Goal: Task Accomplishment & Management: Complete application form

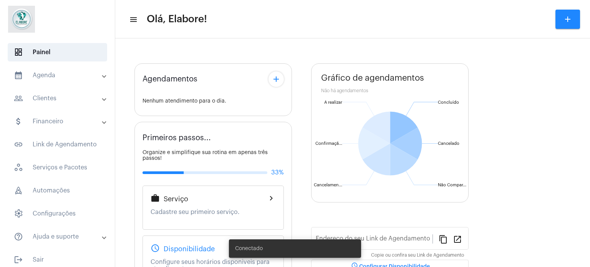
type input "[URL][DOMAIN_NAME]"
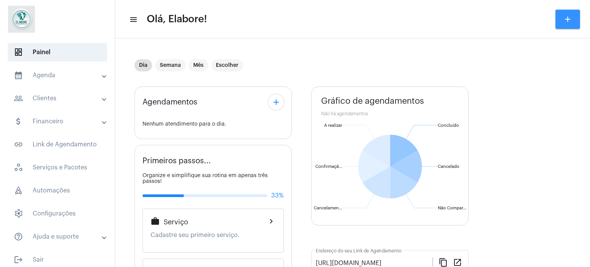
click at [574, 17] on button "add" at bounding box center [567, 19] width 25 height 19
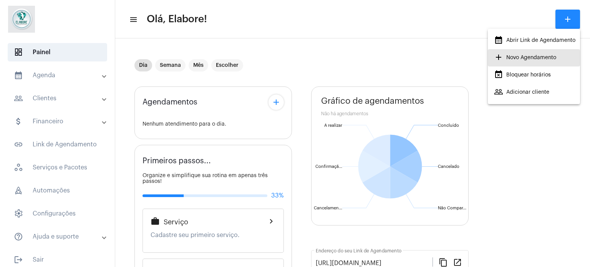
click at [538, 55] on span "add Novo Agendamento" at bounding box center [525, 58] width 62 height 14
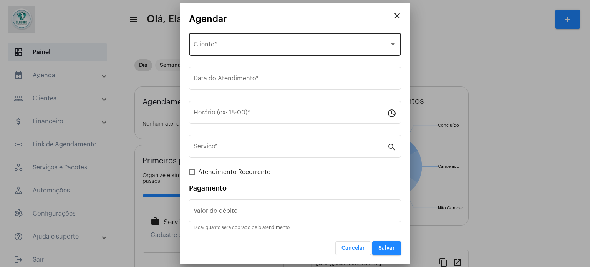
click at [284, 48] on div "Selecione o Cliente" at bounding box center [291, 46] width 196 height 7
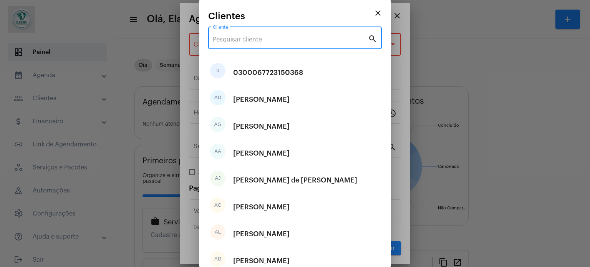
click at [267, 42] on input "Cliente" at bounding box center [290, 39] width 155 height 7
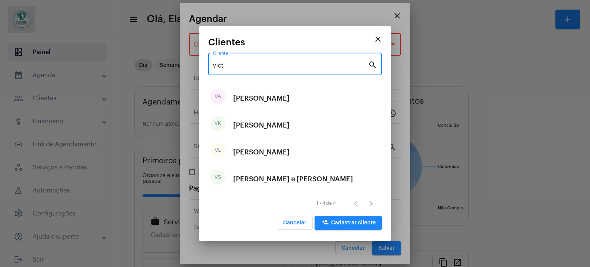
type input "vict"
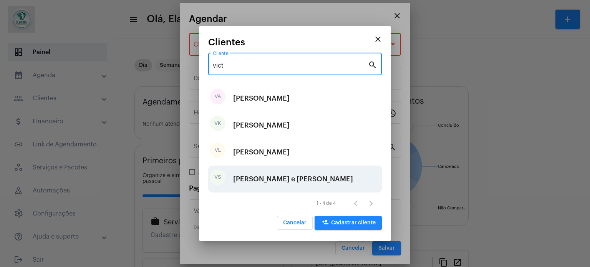
click at [273, 180] on div "[PERSON_NAME] e [PERSON_NAME]" at bounding box center [293, 178] width 120 height 23
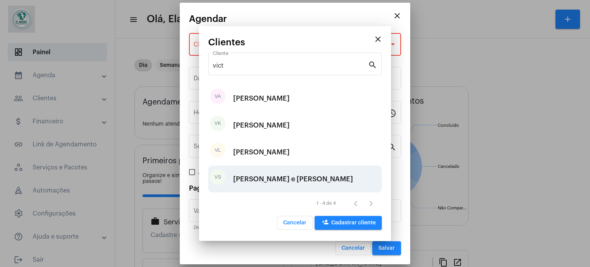
type input "R$"
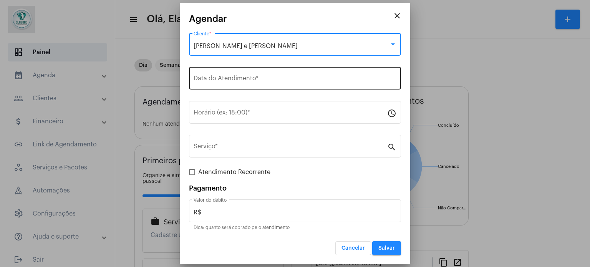
drag, startPoint x: 331, startPoint y: 81, endPoint x: 326, endPoint y: 84, distance: 5.9
click at [326, 84] on div "Data do Atendimento *" at bounding box center [294, 77] width 203 height 24
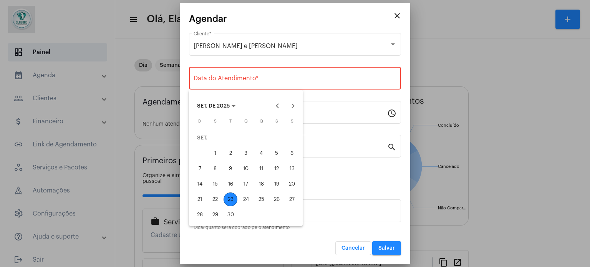
drag, startPoint x: 232, startPoint y: 199, endPoint x: 233, endPoint y: 190, distance: 9.7
click at [232, 199] on div "23" at bounding box center [230, 199] width 14 height 14
type input "23/09/2025"
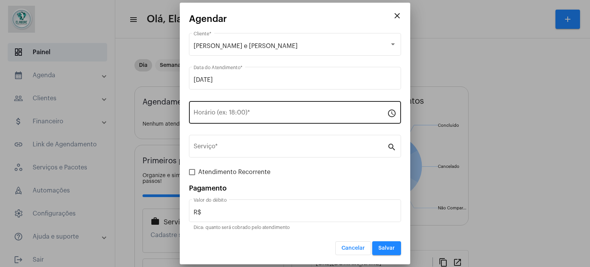
click at [246, 118] on div "Horário (ex: 18:00) *" at bounding box center [289, 111] width 193 height 24
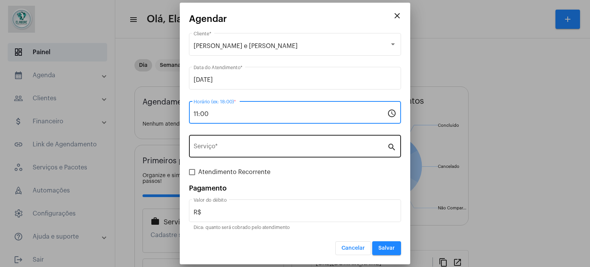
type input "11:00"
click at [242, 145] on input "Serviço *" at bounding box center [289, 147] width 193 height 7
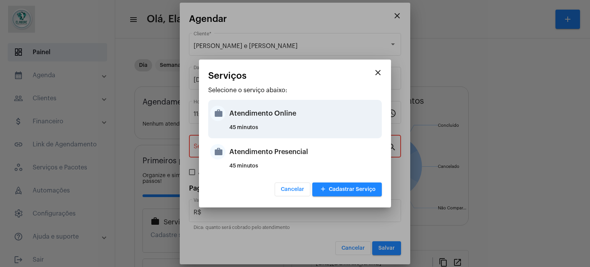
click at [258, 108] on div "Atendimento Online" at bounding box center [304, 113] width 150 height 23
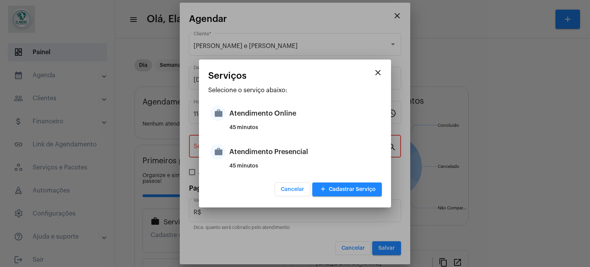
type input "Atendimento Online"
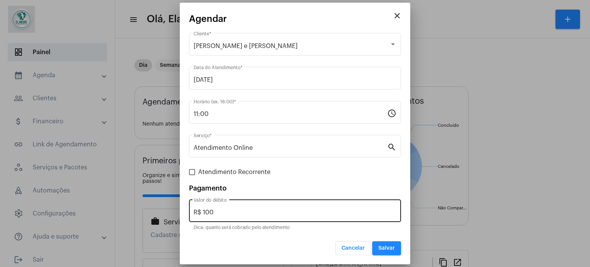
drag, startPoint x: 240, startPoint y: 208, endPoint x: 220, endPoint y: 208, distance: 19.2
click at [220, 208] on div "R$ 100 Valor do débito" at bounding box center [294, 210] width 203 height 24
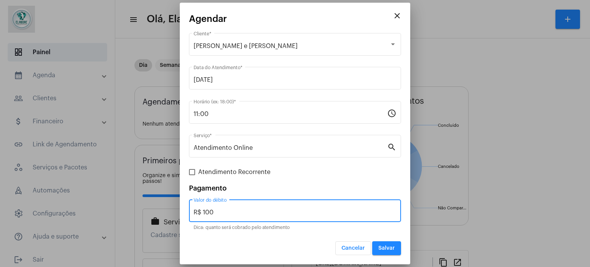
drag, startPoint x: 213, startPoint y: 210, endPoint x: 139, endPoint y: 216, distance: 74.3
click at [139, 215] on div "close Agendar Victória Souza e Galvão Cliente * 23/09/2025 Data do Atendimento …" at bounding box center [295, 133] width 590 height 267
type input "R$ 0"
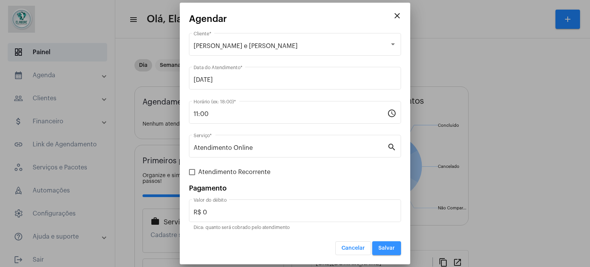
click at [395, 245] on button "Salvar" at bounding box center [386, 248] width 29 height 14
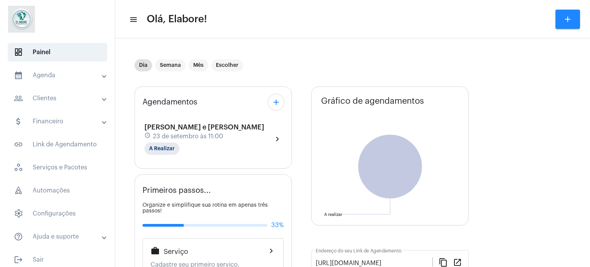
click at [243, 131] on div "Victória Souza e Galvão schedule 23 de setembro às 11:00 A Realizar chevron_rig…" at bounding box center [212, 138] width 137 height 31
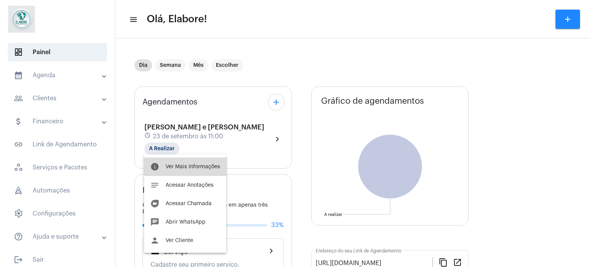
click at [193, 164] on button "info Ver Mais Informações" at bounding box center [185, 166] width 82 height 18
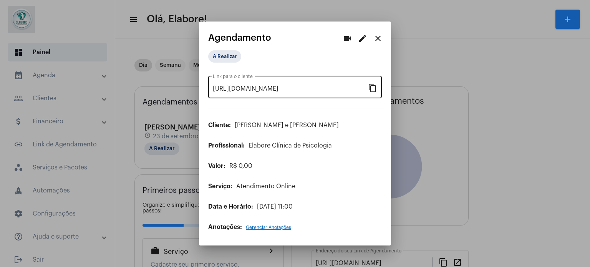
click at [371, 88] on mat-icon "content_copy" at bounding box center [372, 87] width 9 height 9
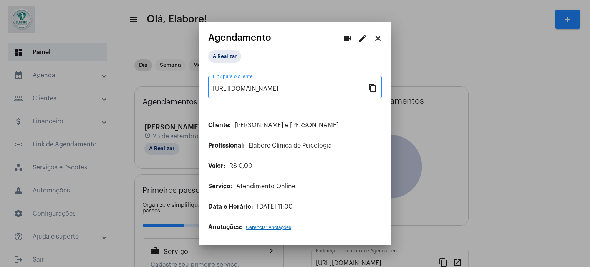
drag, startPoint x: 379, startPoint y: 37, endPoint x: 326, endPoint y: 4, distance: 62.4
click at [379, 38] on mat-icon "close" at bounding box center [377, 38] width 9 height 9
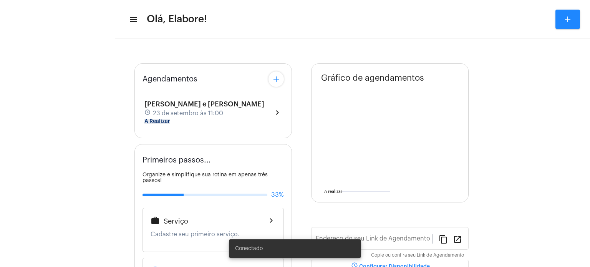
type input "[URL][DOMAIN_NAME]"
